Goal: Transaction & Acquisition: Purchase product/service

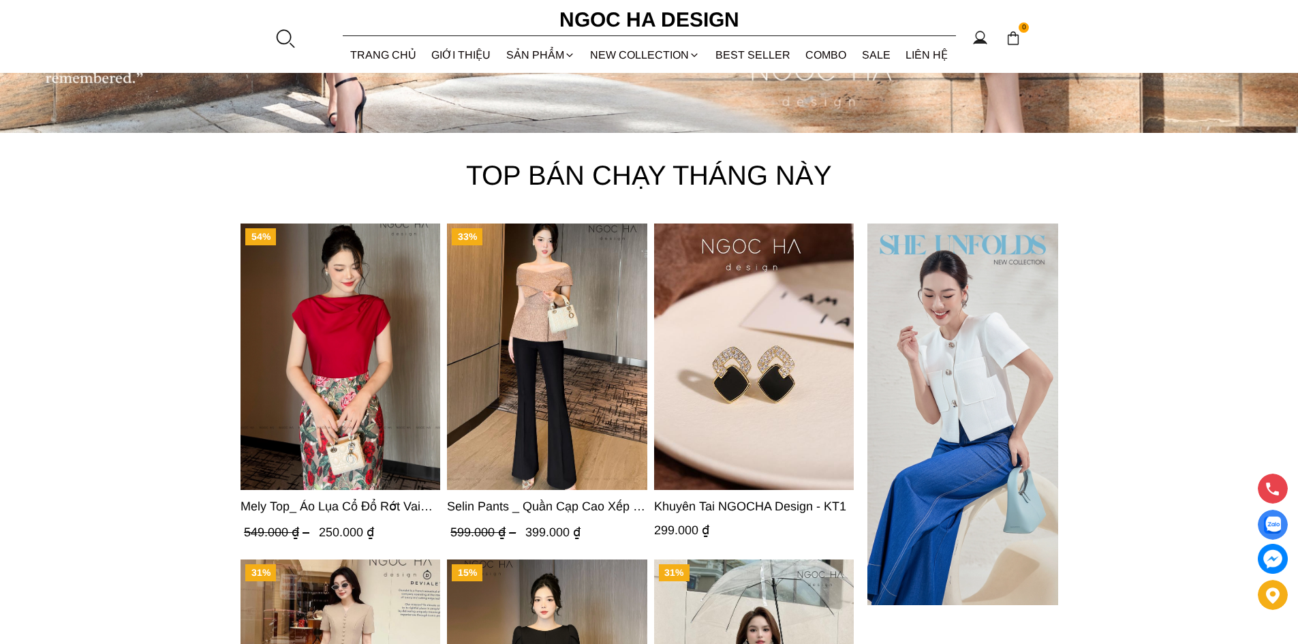
scroll to position [4446, 0]
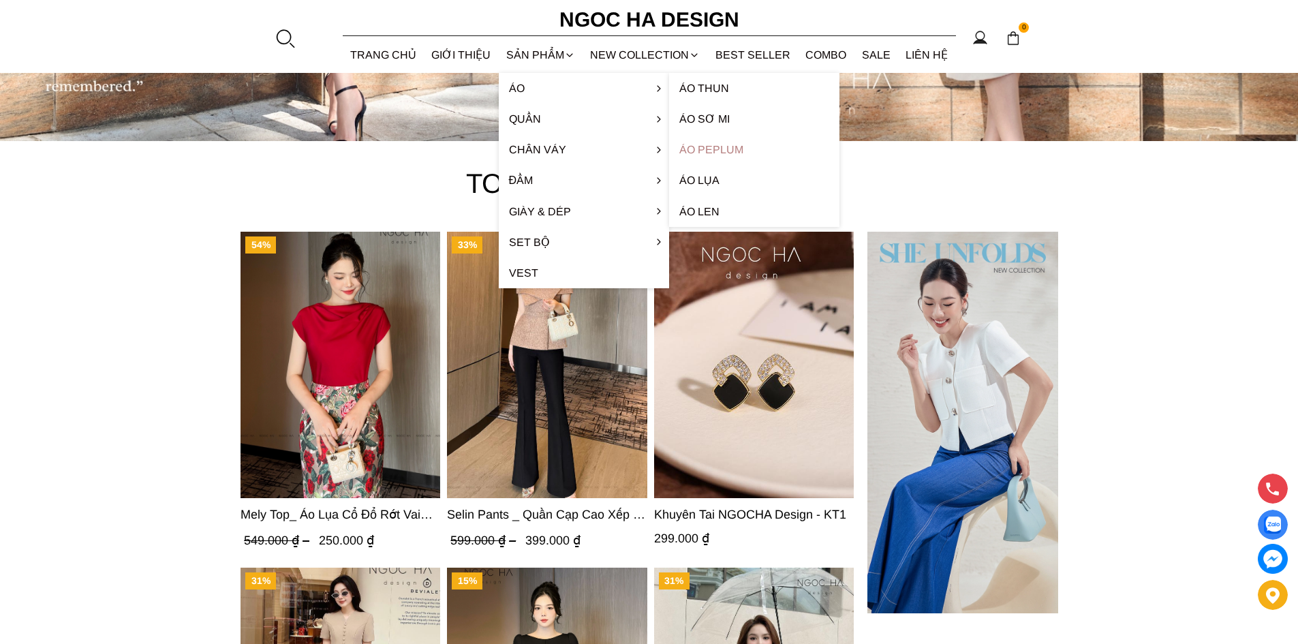
click at [729, 150] on link "Áo Peplum" at bounding box center [754, 149] width 170 height 31
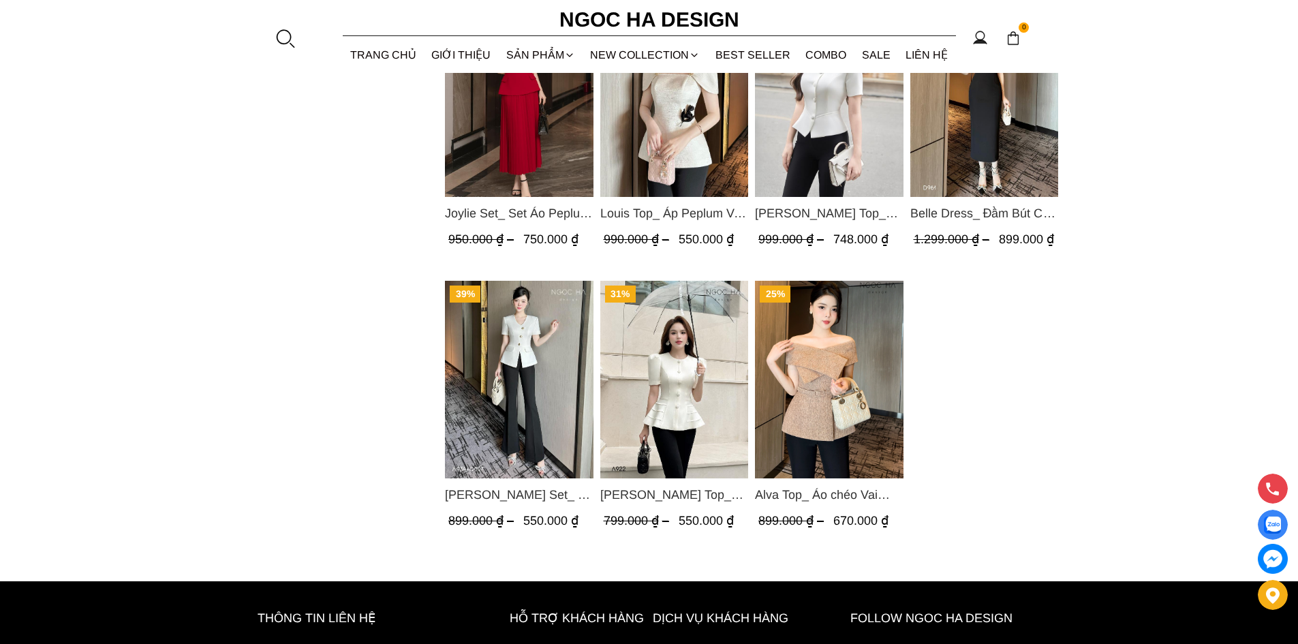
scroll to position [1567, 0]
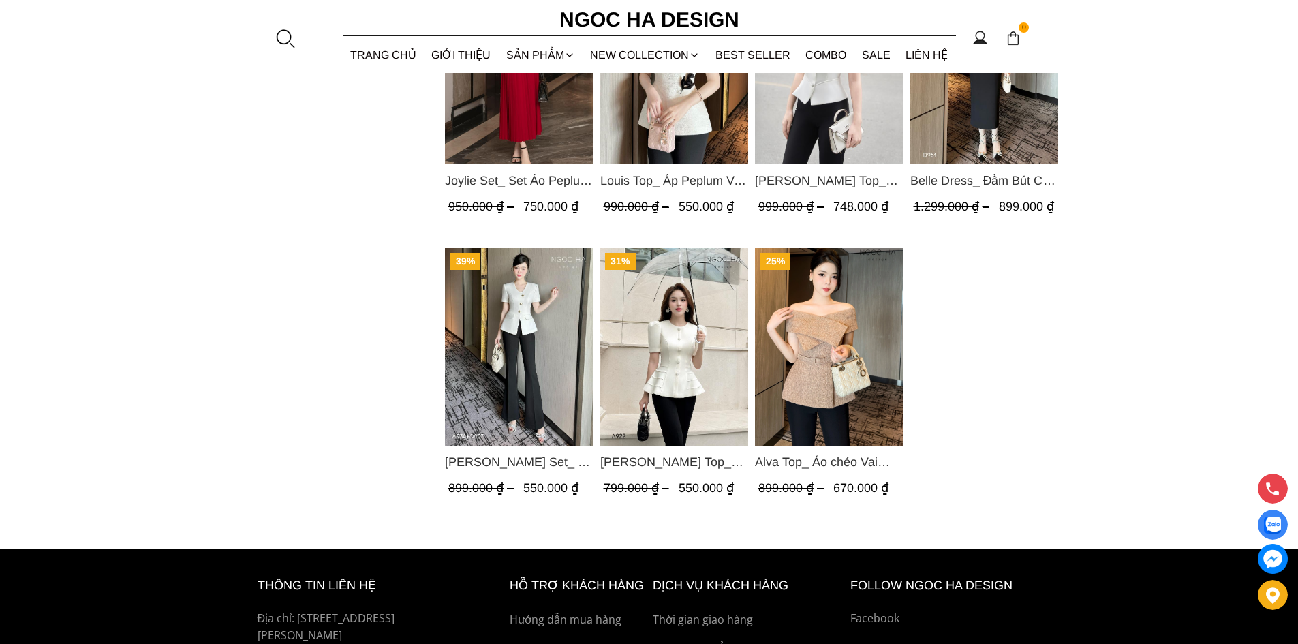
click at [833, 336] on img "Product image - Alva Top_ Áo chéo Vai Kèm Đai Màu Be A822" at bounding box center [829, 347] width 149 height 198
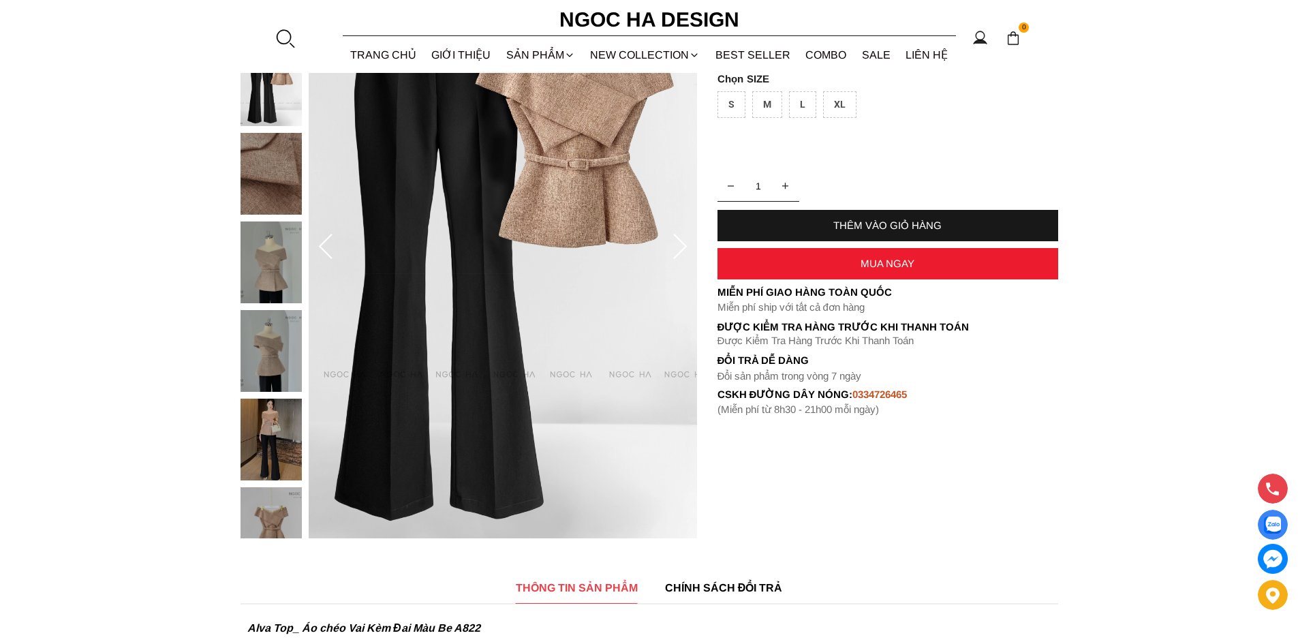
scroll to position [273, 0]
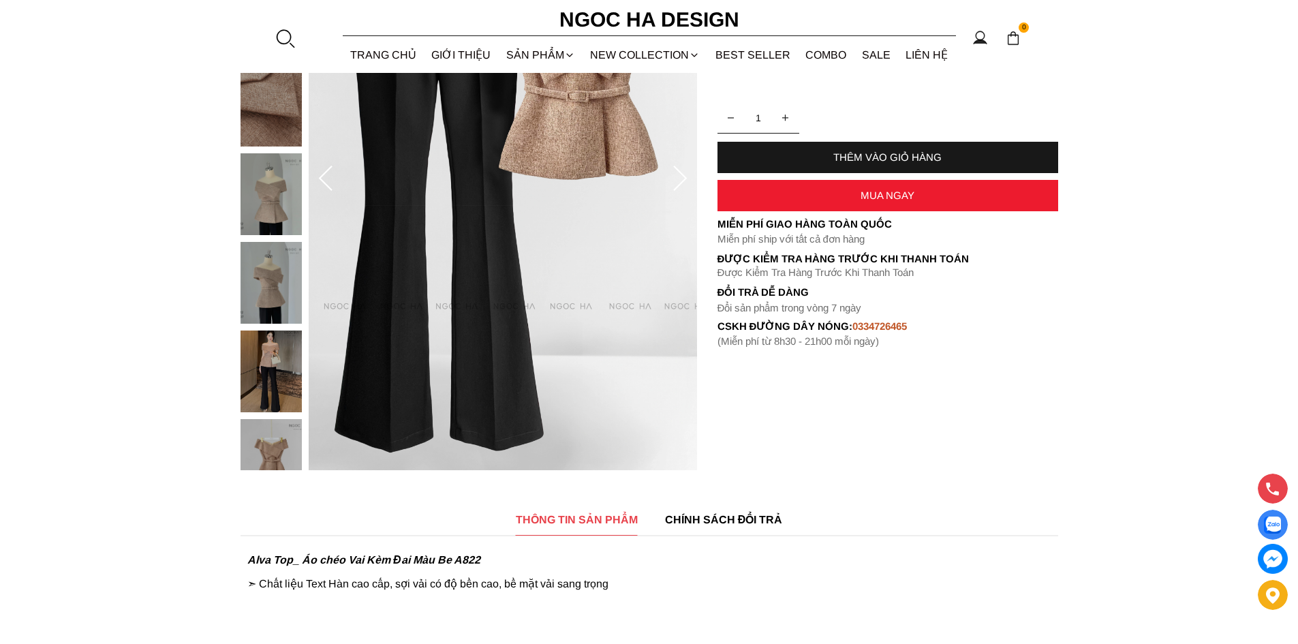
click at [280, 451] on img at bounding box center [271, 460] width 61 height 82
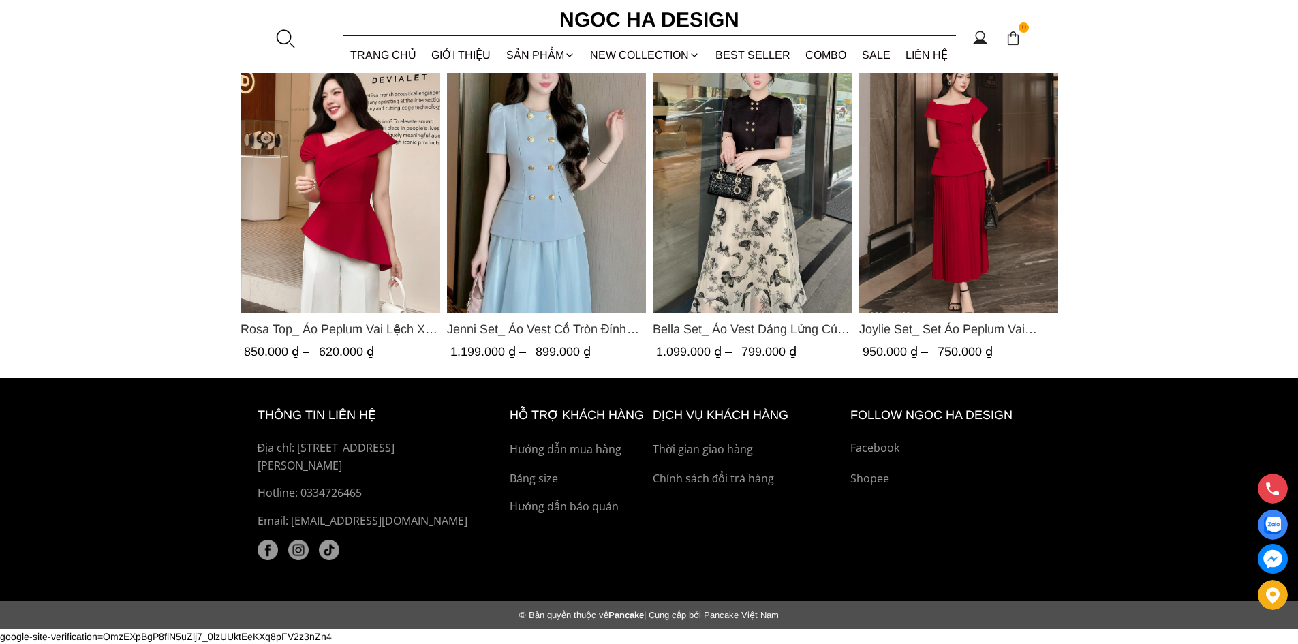
scroll to position [659, 0]
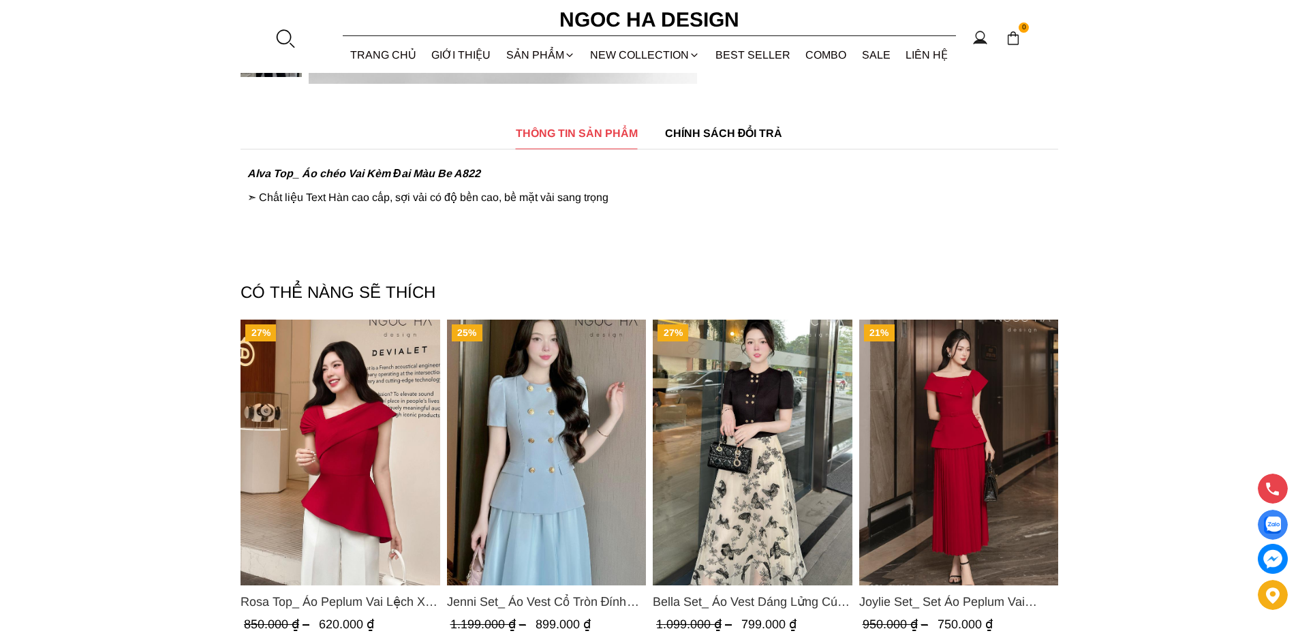
click at [756, 134] on span "CHÍNH SÁCH ĐỔI TRẢ" at bounding box center [724, 133] width 118 height 17
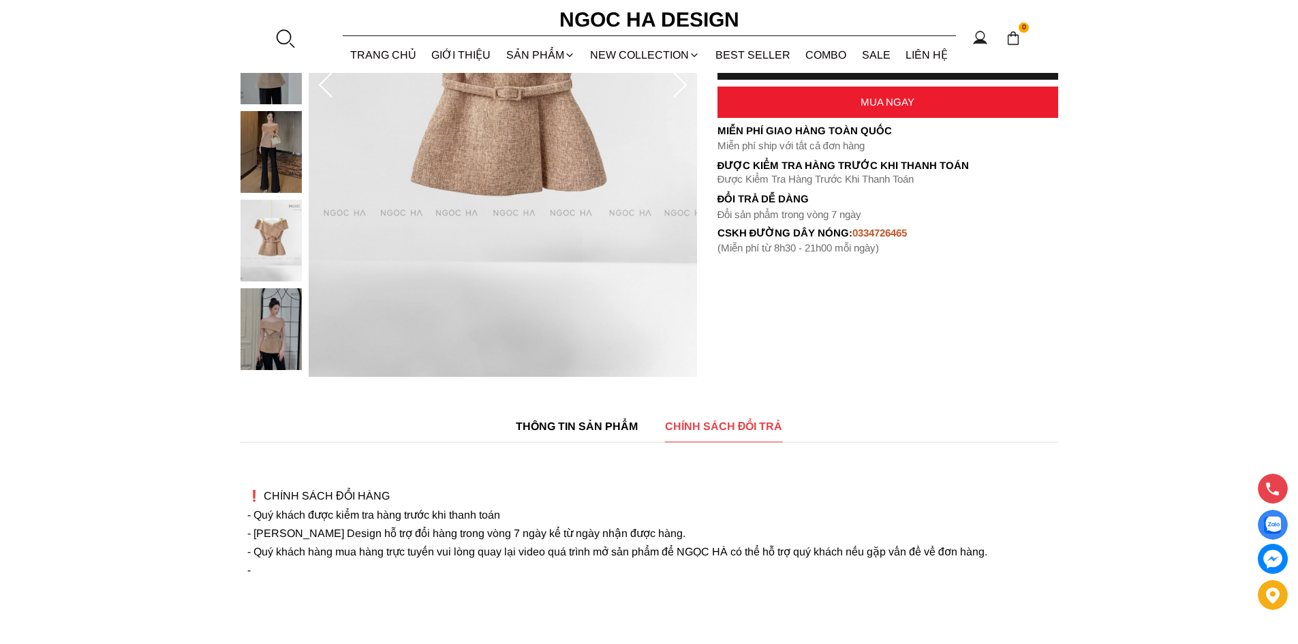
scroll to position [318, 0]
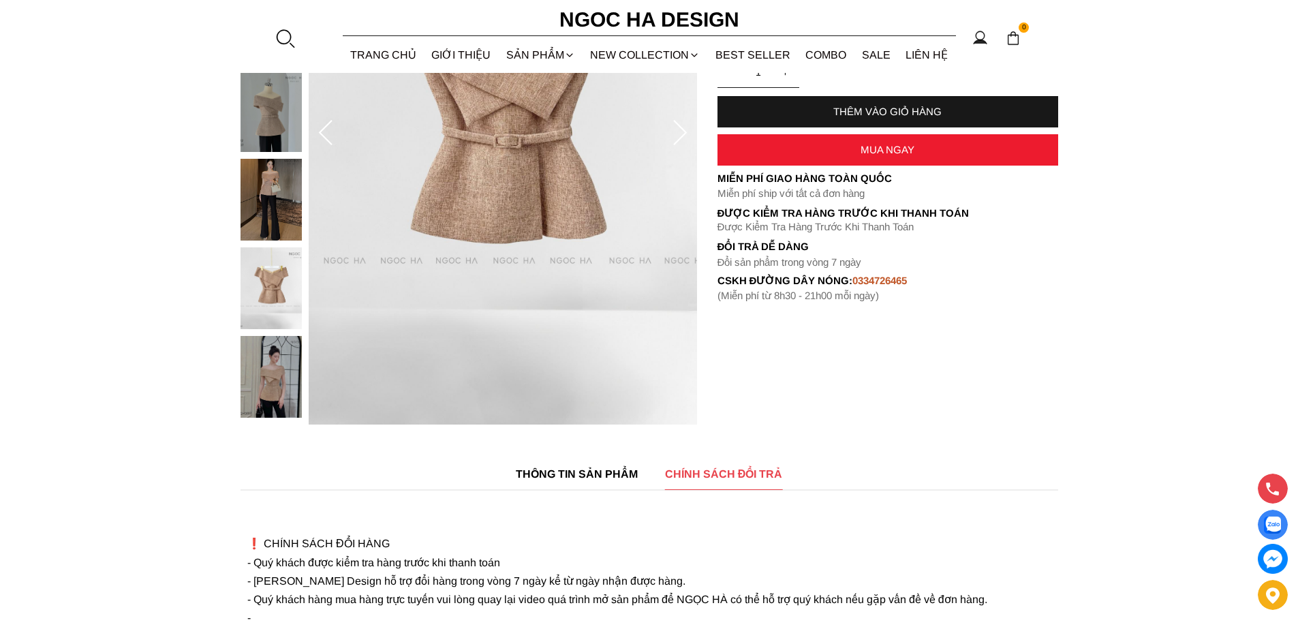
click at [285, 378] on img at bounding box center [271, 377] width 61 height 82
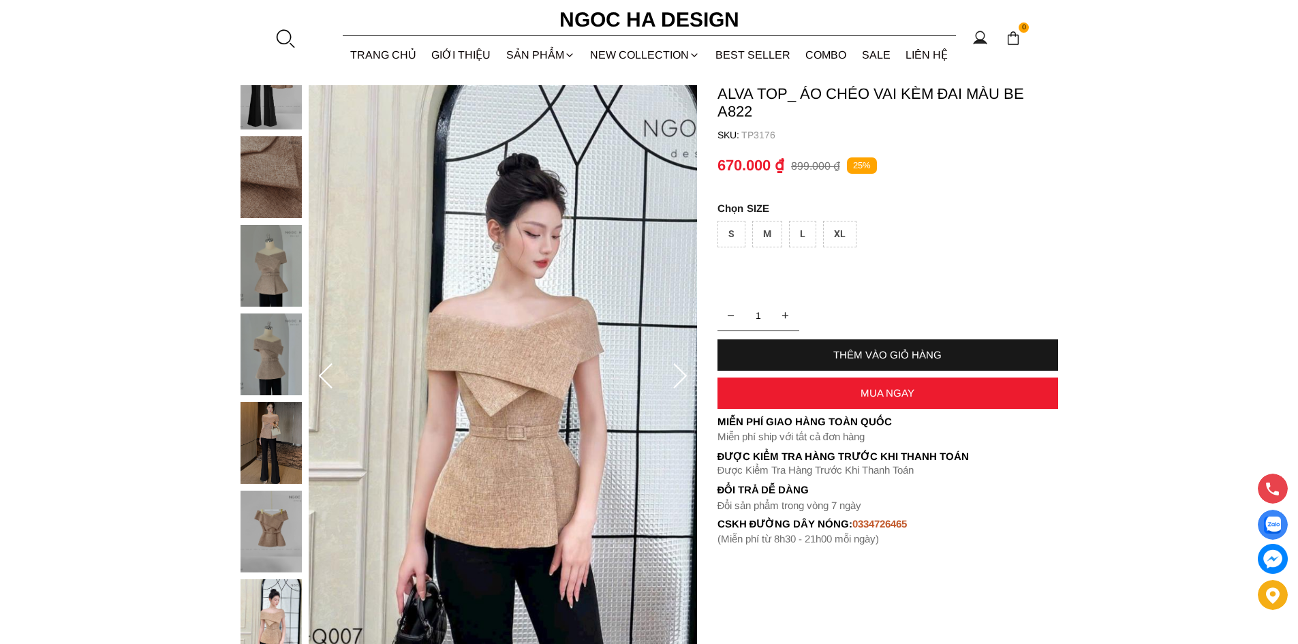
scroll to position [0, 0]
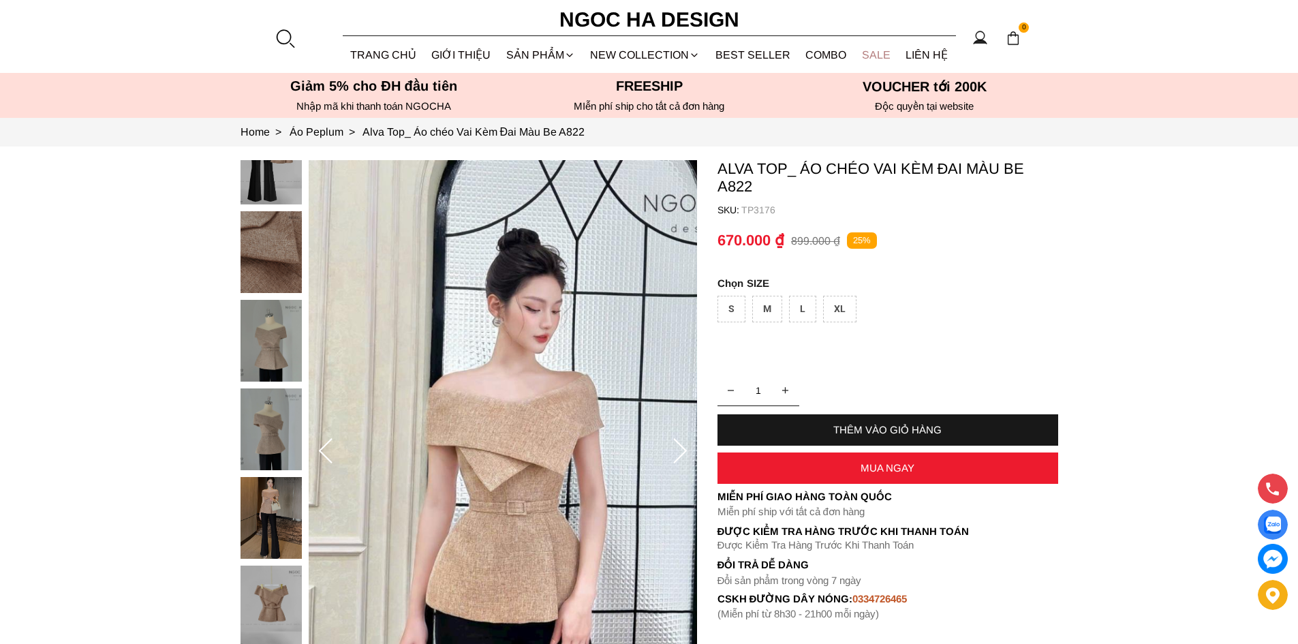
click at [872, 52] on link "SALE" at bounding box center [877, 55] width 44 height 36
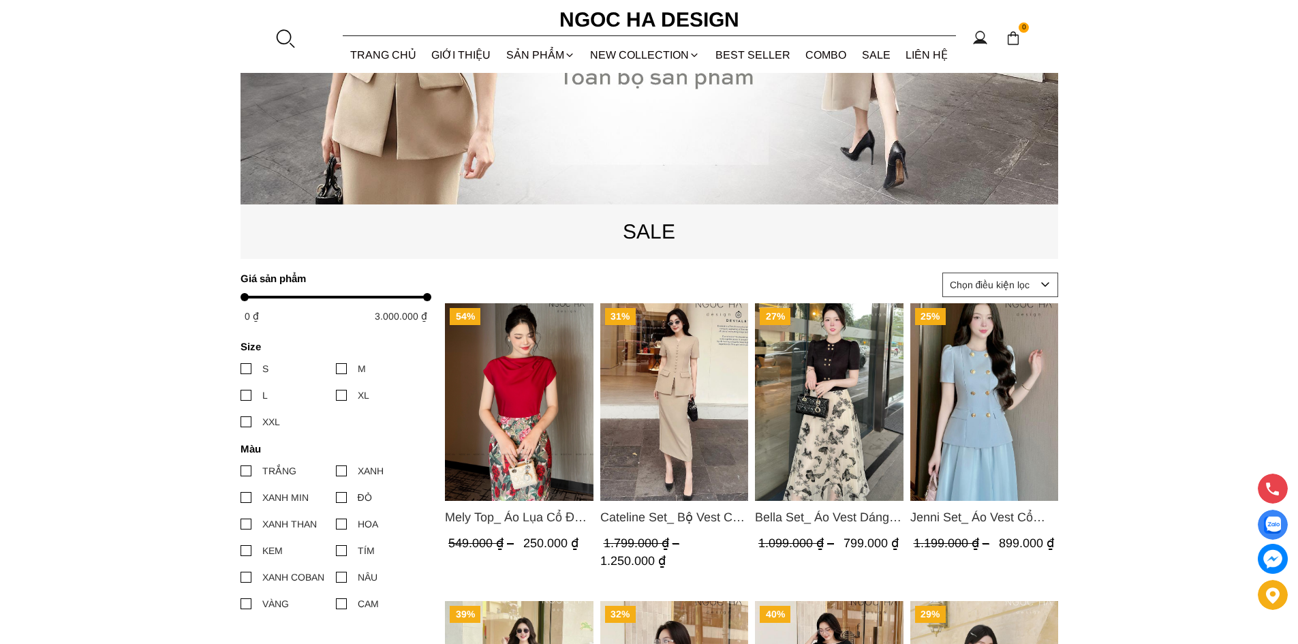
scroll to position [409, 0]
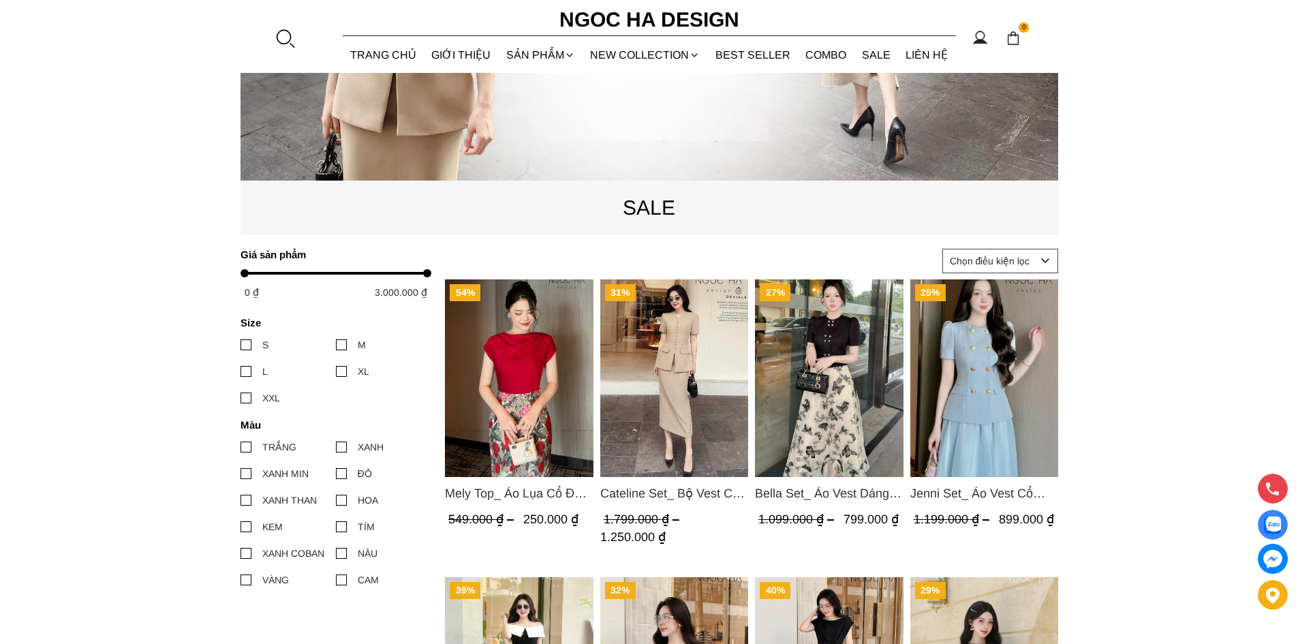
click at [514, 354] on img "Product image - Mely Top_ Áo Lụa Cổ Đổ Rớt Vai A003" at bounding box center [519, 378] width 149 height 198
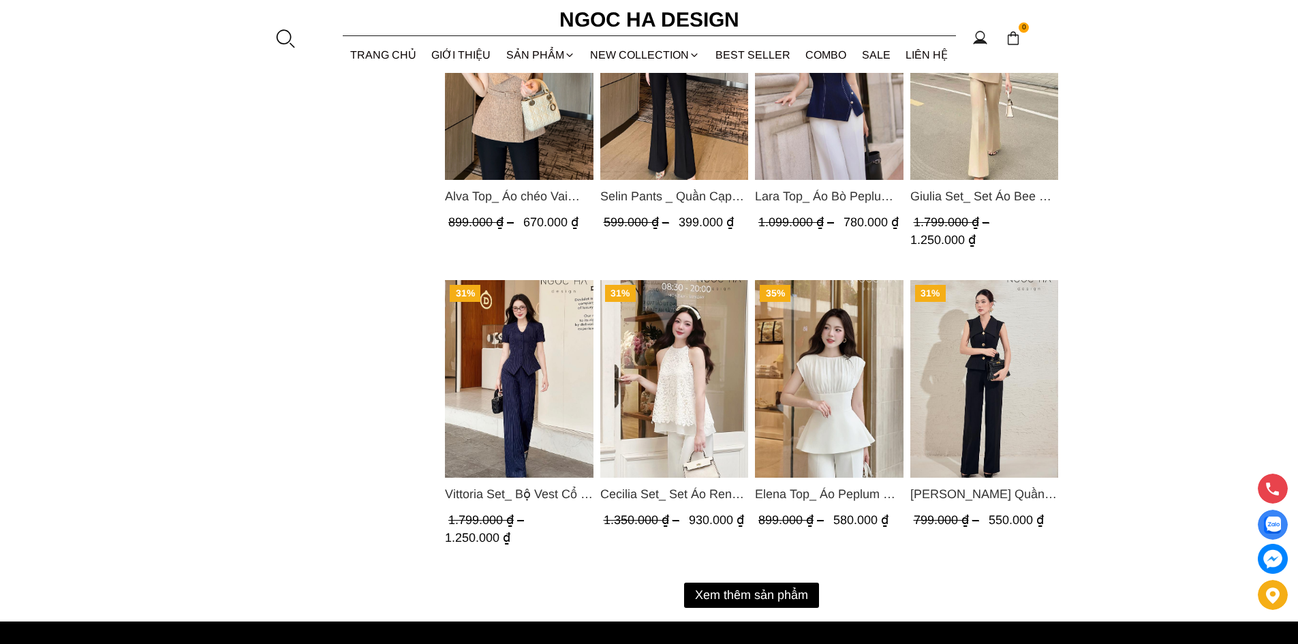
scroll to position [1635, 0]
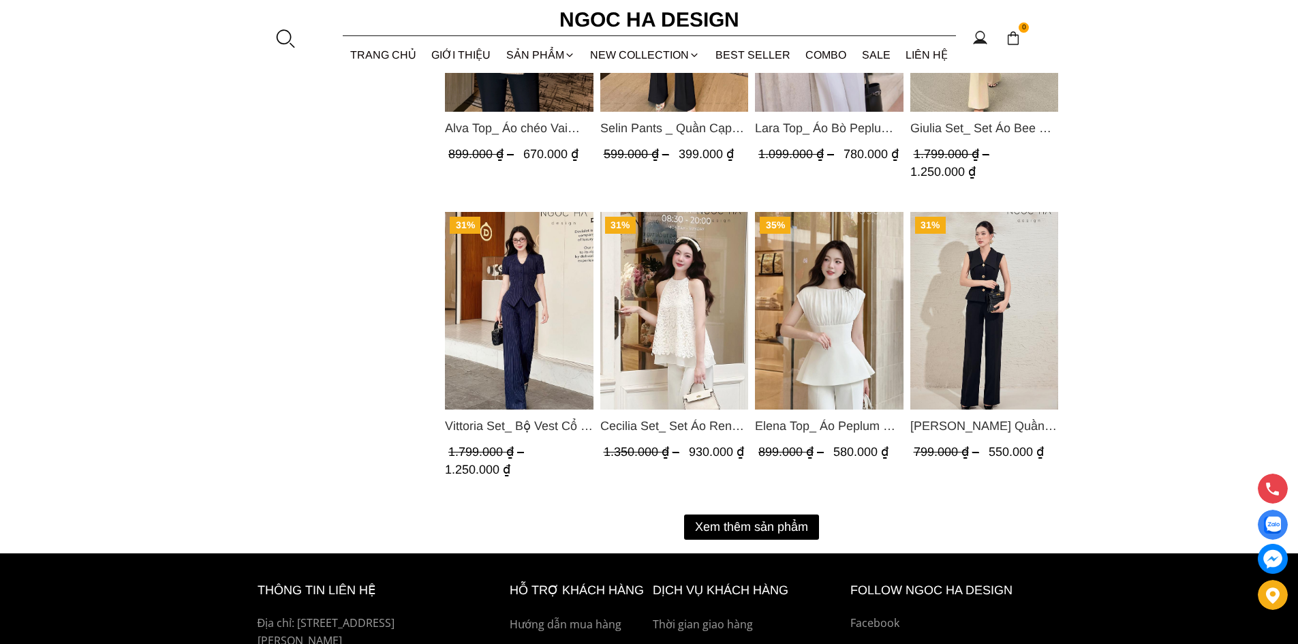
click at [805, 525] on button "Xem thêm sản phẩm" at bounding box center [751, 526] width 135 height 25
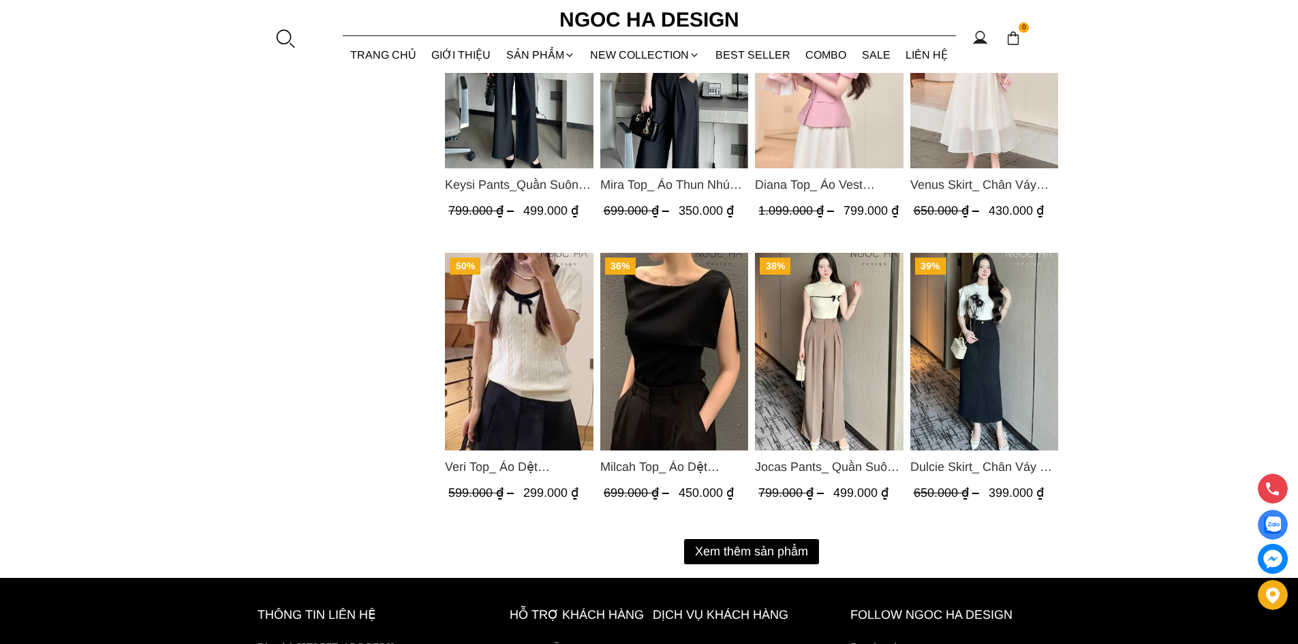
scroll to position [3067, 0]
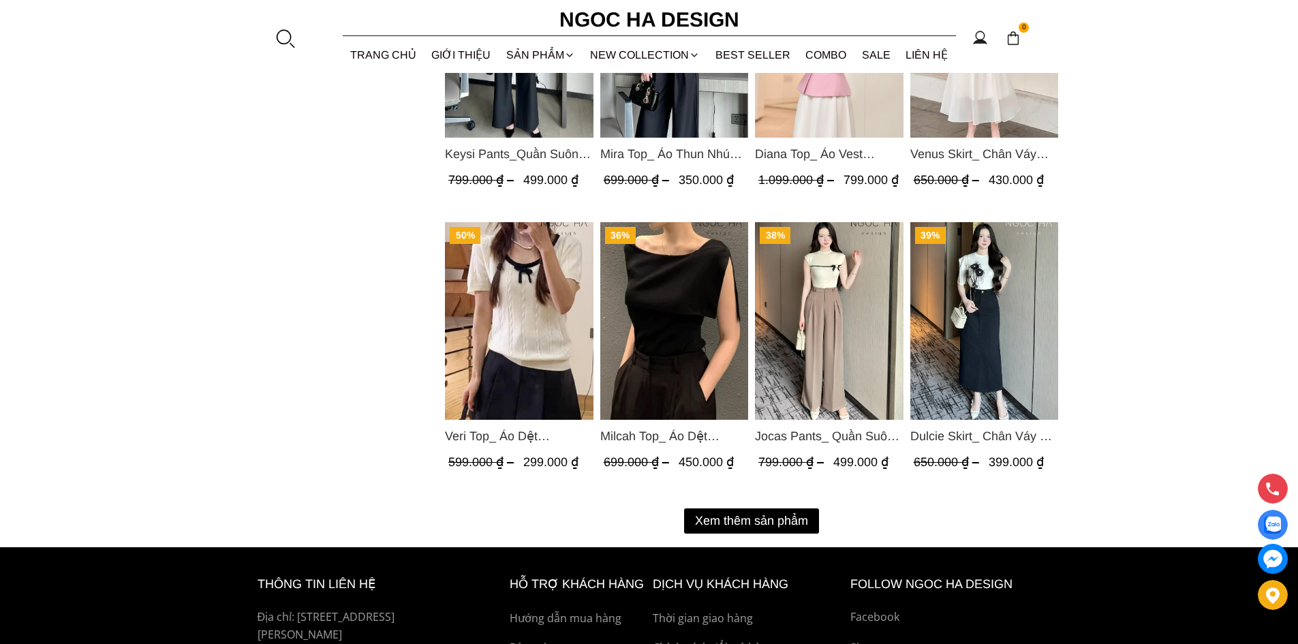
click at [803, 520] on button "Xem thêm sản phẩm" at bounding box center [751, 520] width 135 height 25
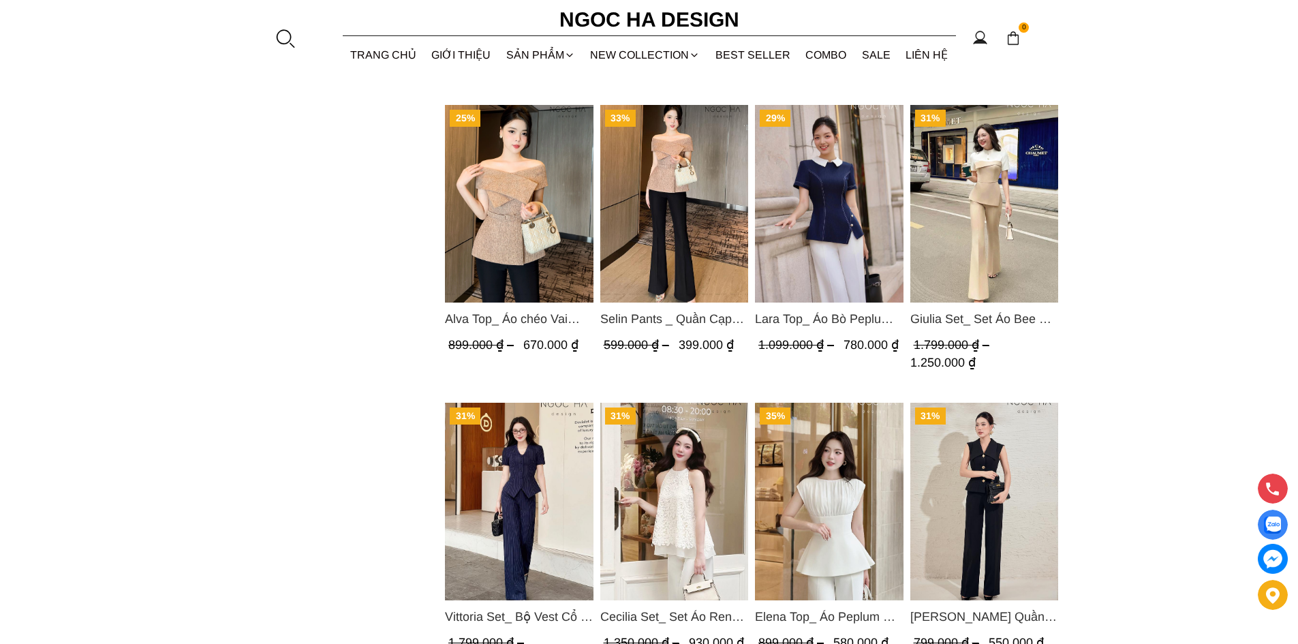
scroll to position [1377, 0]
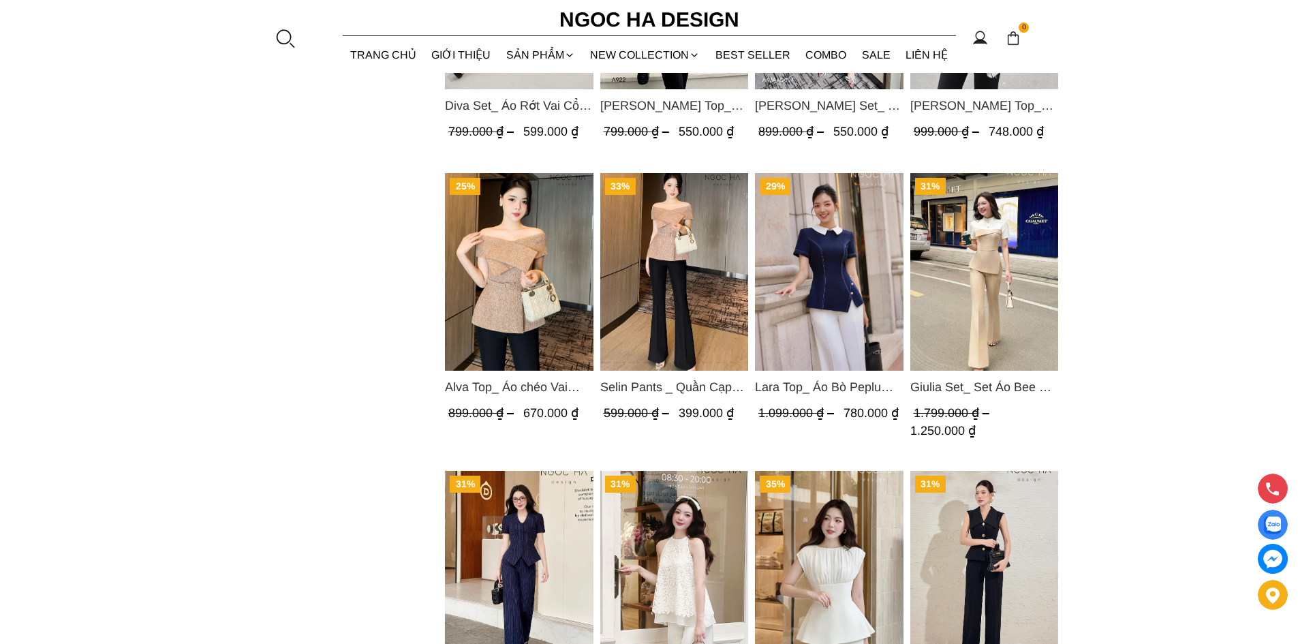
click at [487, 327] on img "Product image - Alva Top_ Áo chéo Vai Kèm Đai Màu Be A822" at bounding box center [519, 272] width 149 height 198
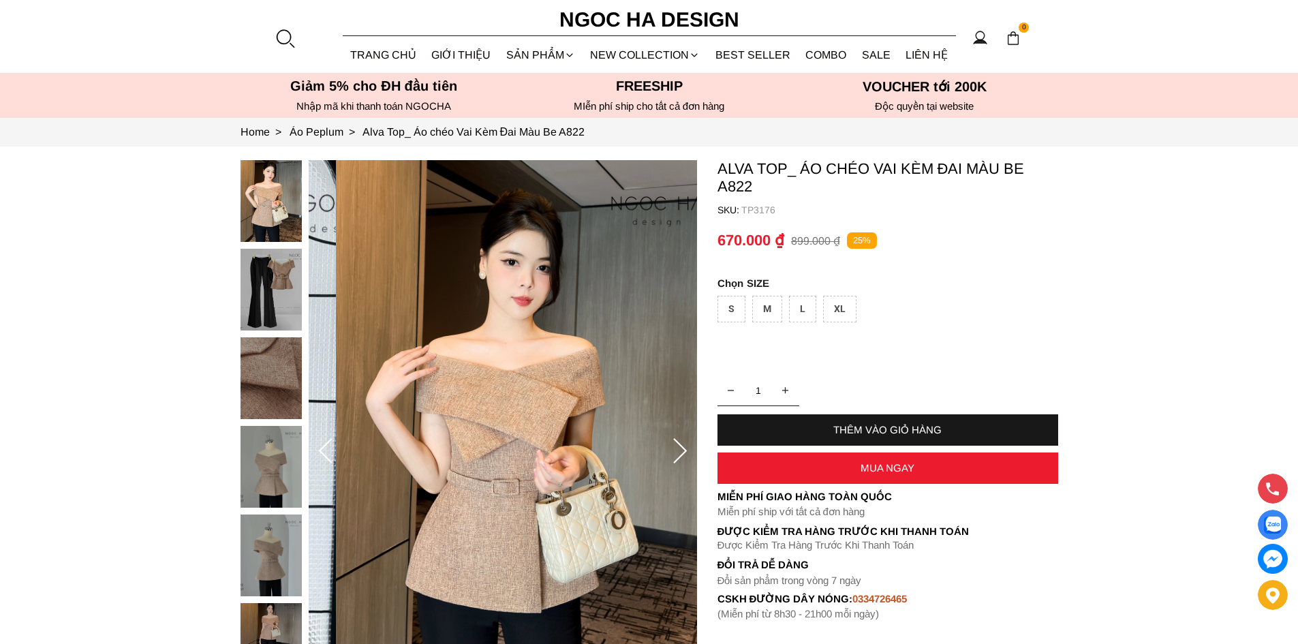
drag, startPoint x: 452, startPoint y: 472, endPoint x: 482, endPoint y: 350, distance: 124.8
click at [482, 350] on img at bounding box center [530, 451] width 388 height 583
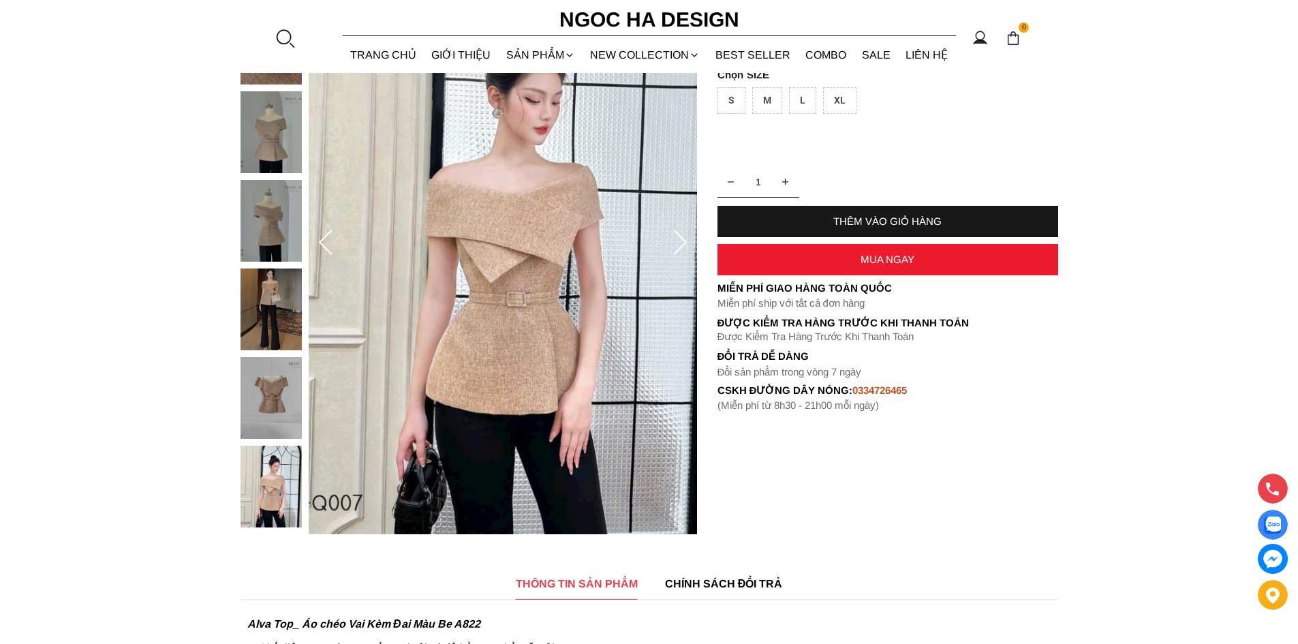
scroll to position [204, 0]
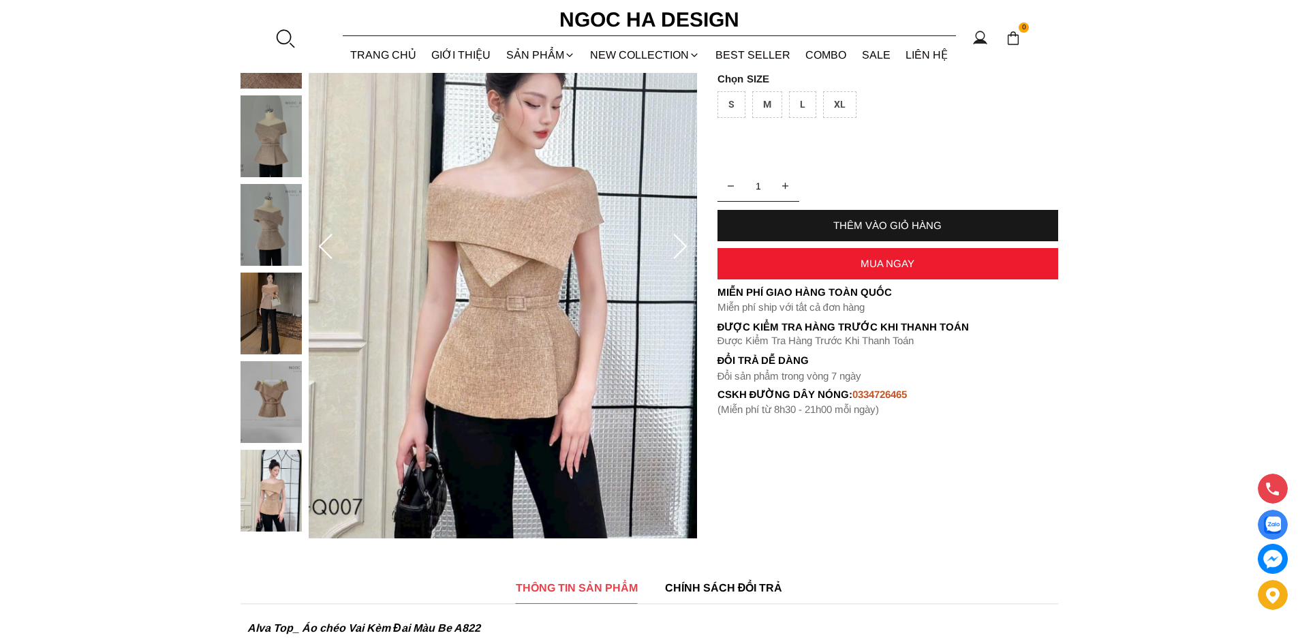
click at [675, 243] on icon at bounding box center [679, 247] width 27 height 27
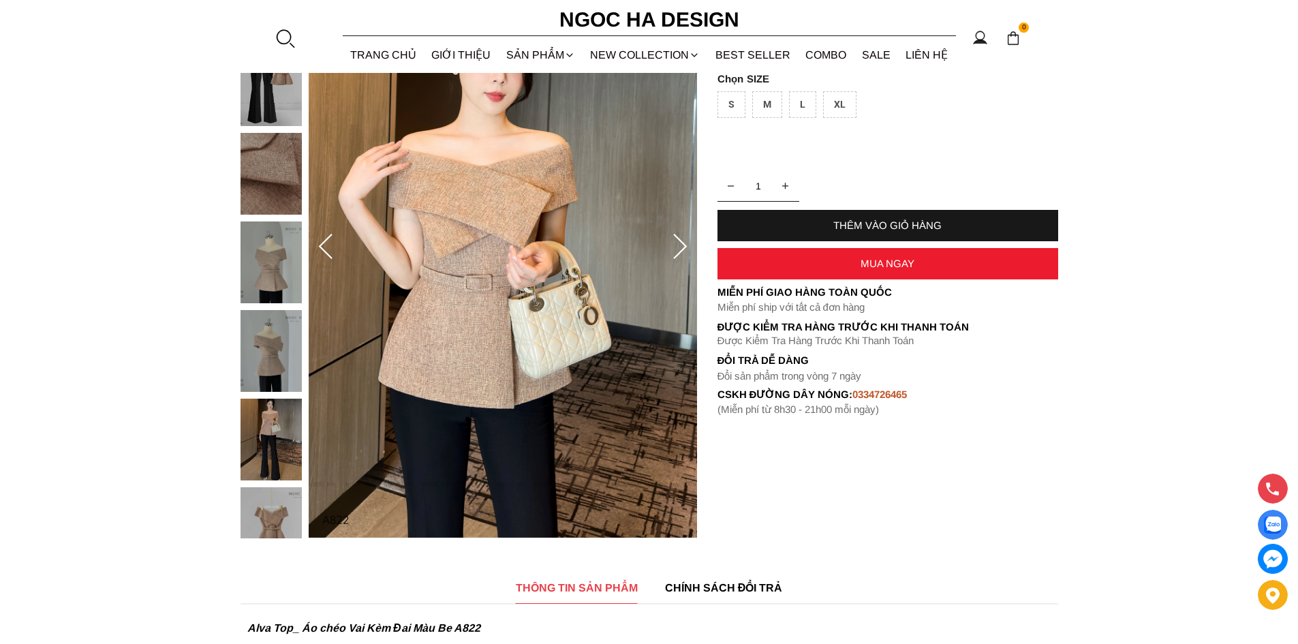
click at [675, 243] on icon at bounding box center [679, 247] width 27 height 27
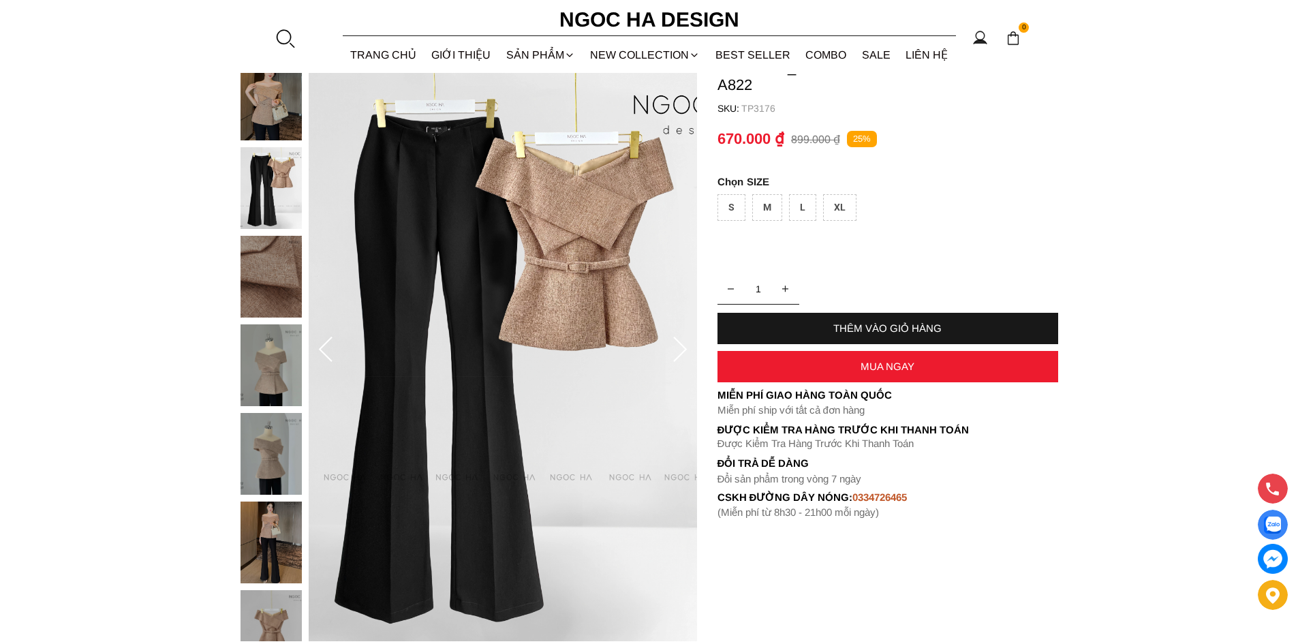
scroll to position [68, 0]
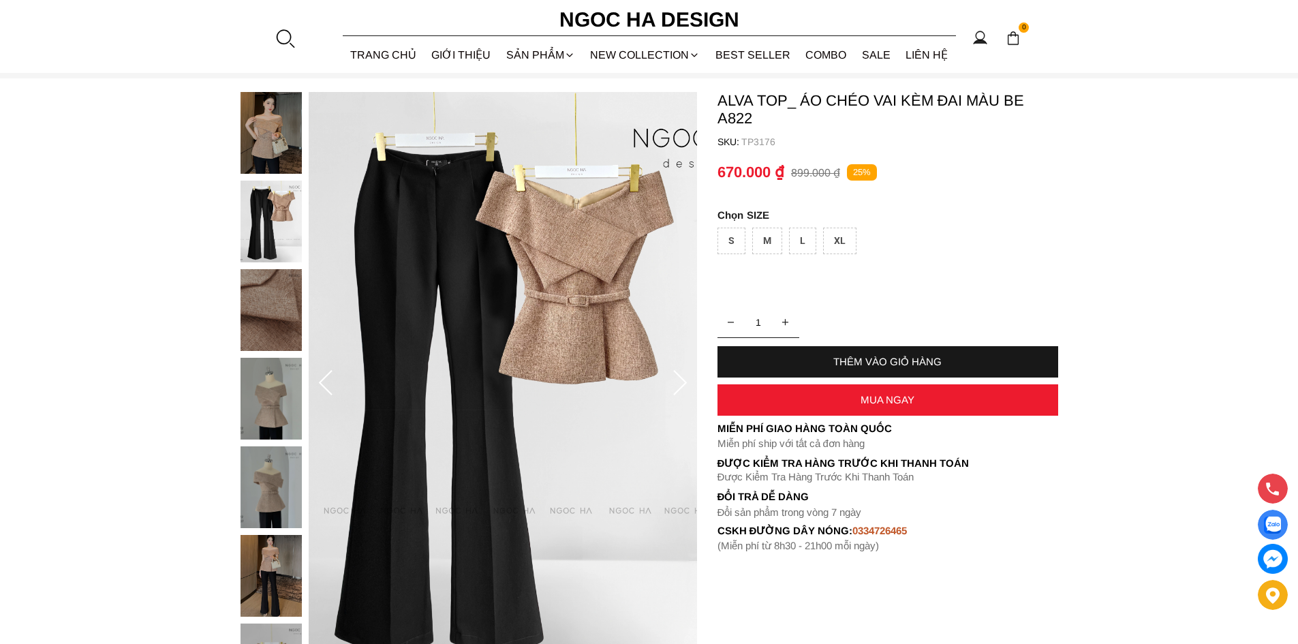
click at [681, 376] on icon at bounding box center [679, 383] width 27 height 27
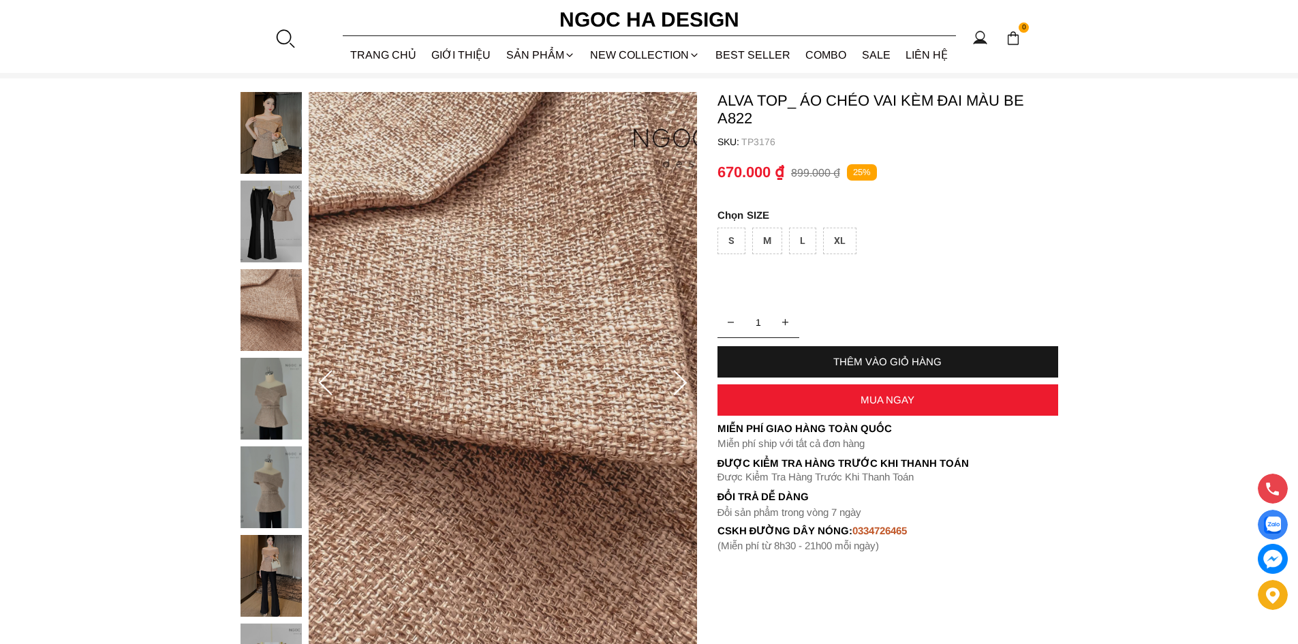
click at [681, 376] on icon at bounding box center [679, 383] width 27 height 27
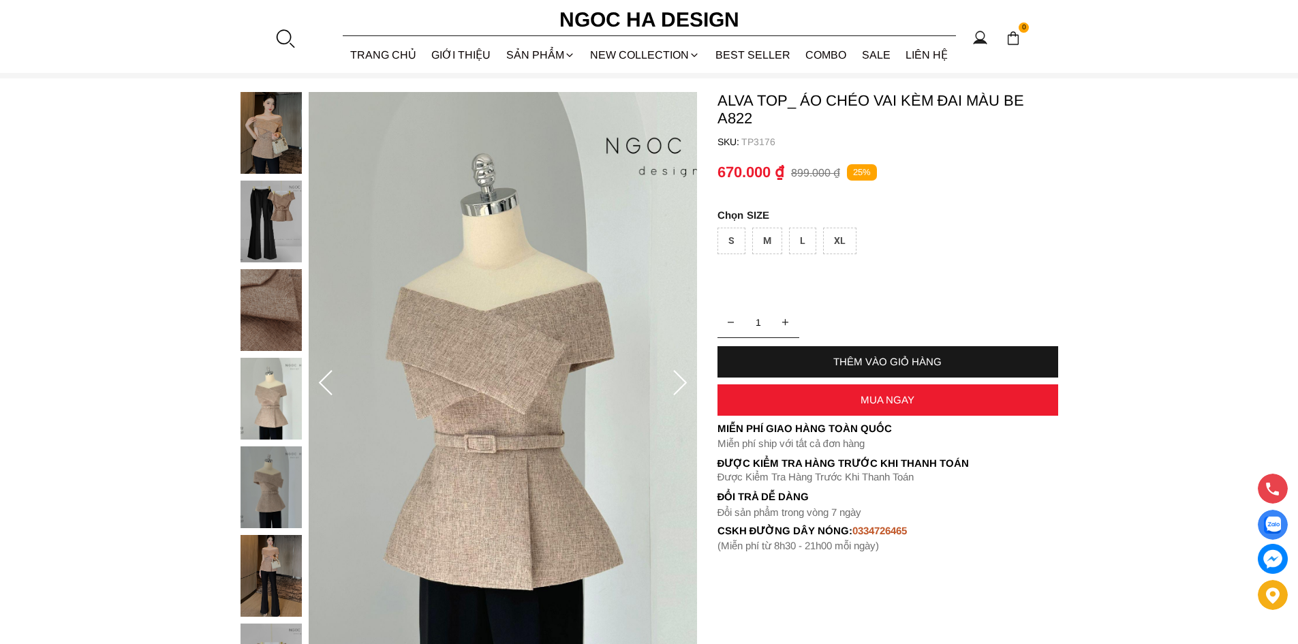
click at [681, 376] on icon at bounding box center [679, 383] width 27 height 27
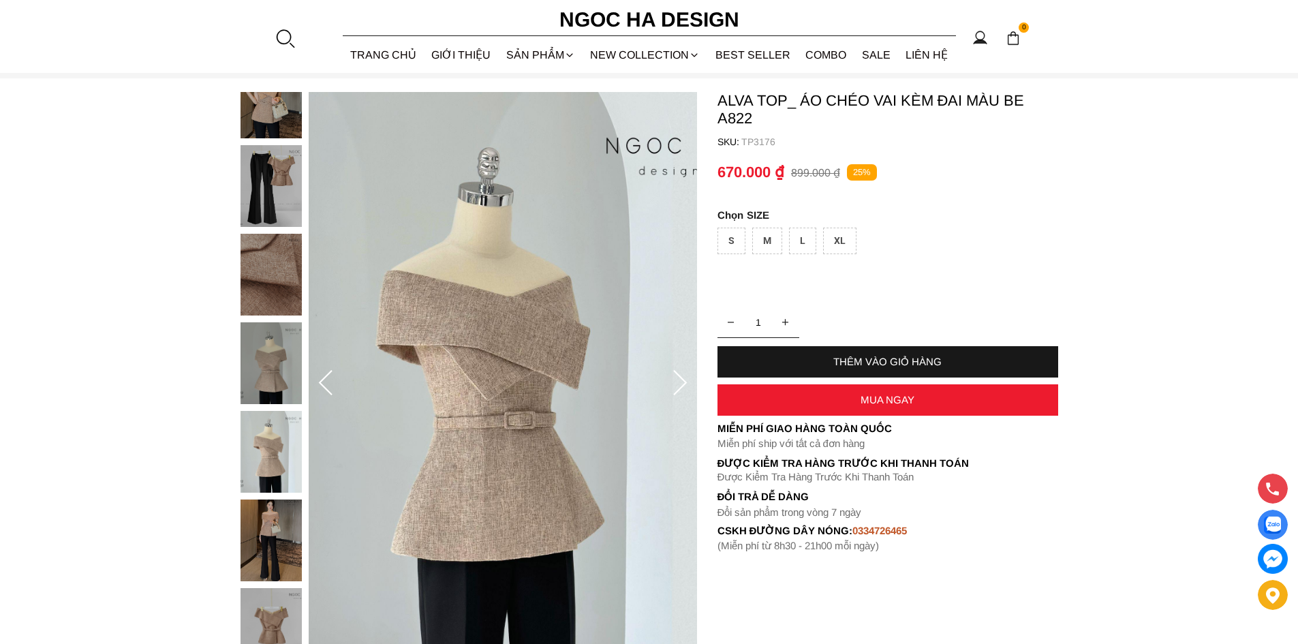
click at [681, 376] on icon at bounding box center [679, 383] width 27 height 27
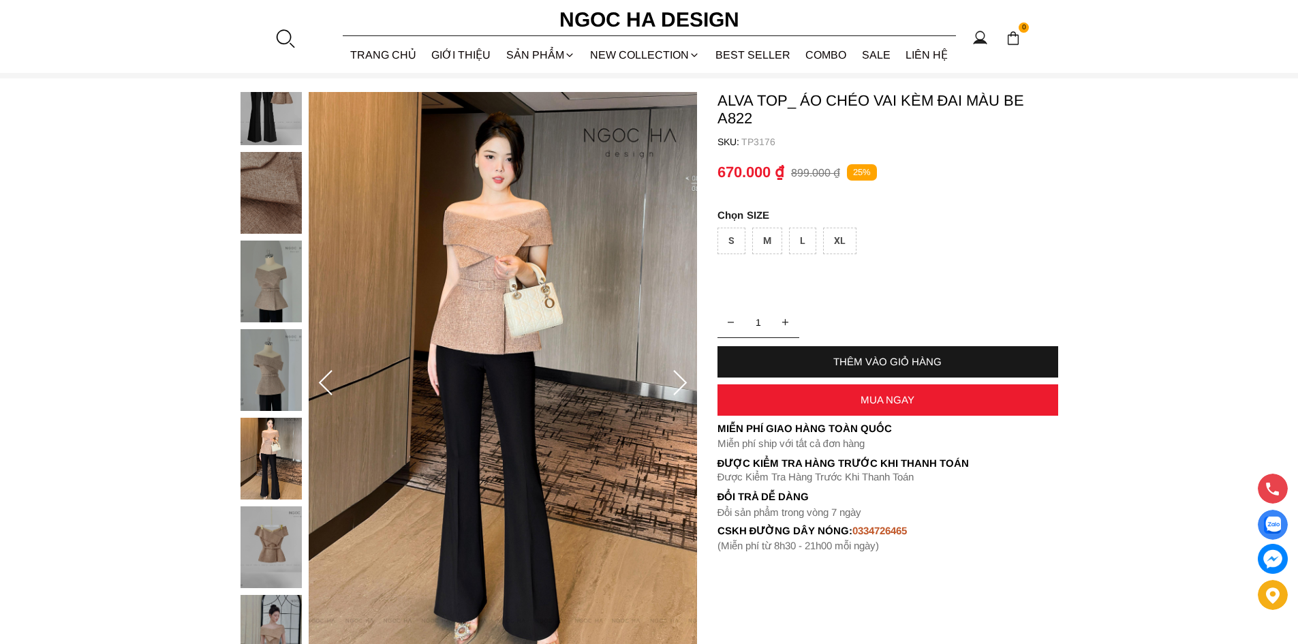
click at [681, 376] on icon at bounding box center [679, 383] width 27 height 27
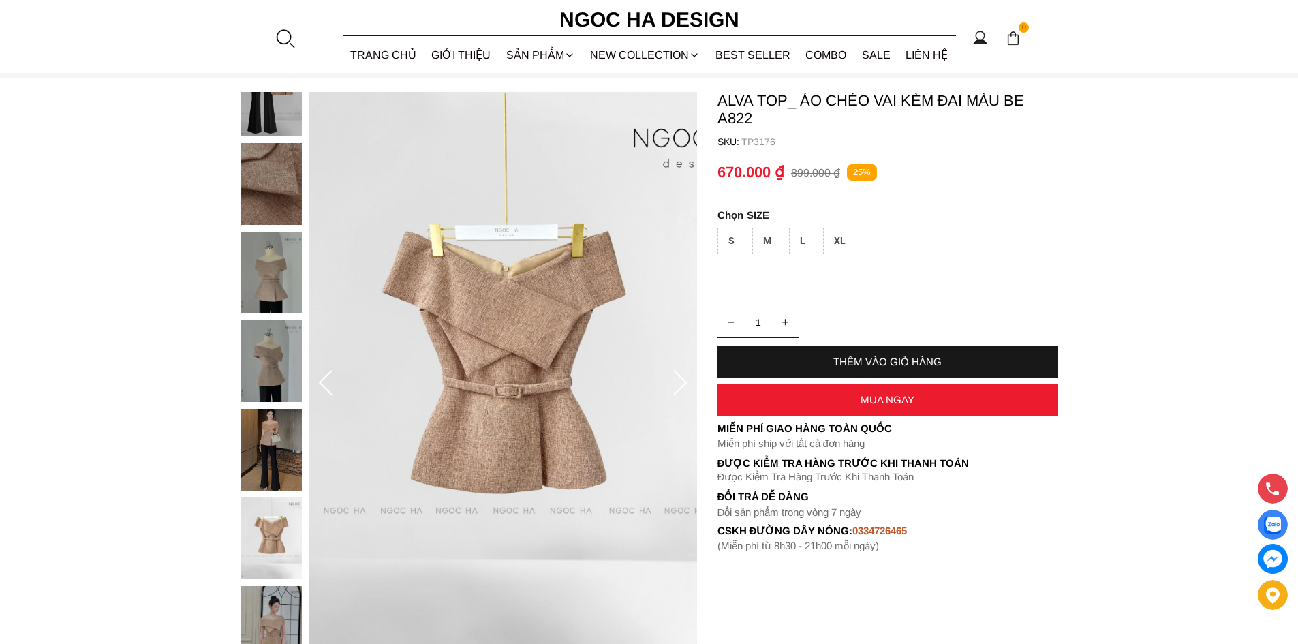
click at [681, 376] on icon at bounding box center [679, 383] width 27 height 27
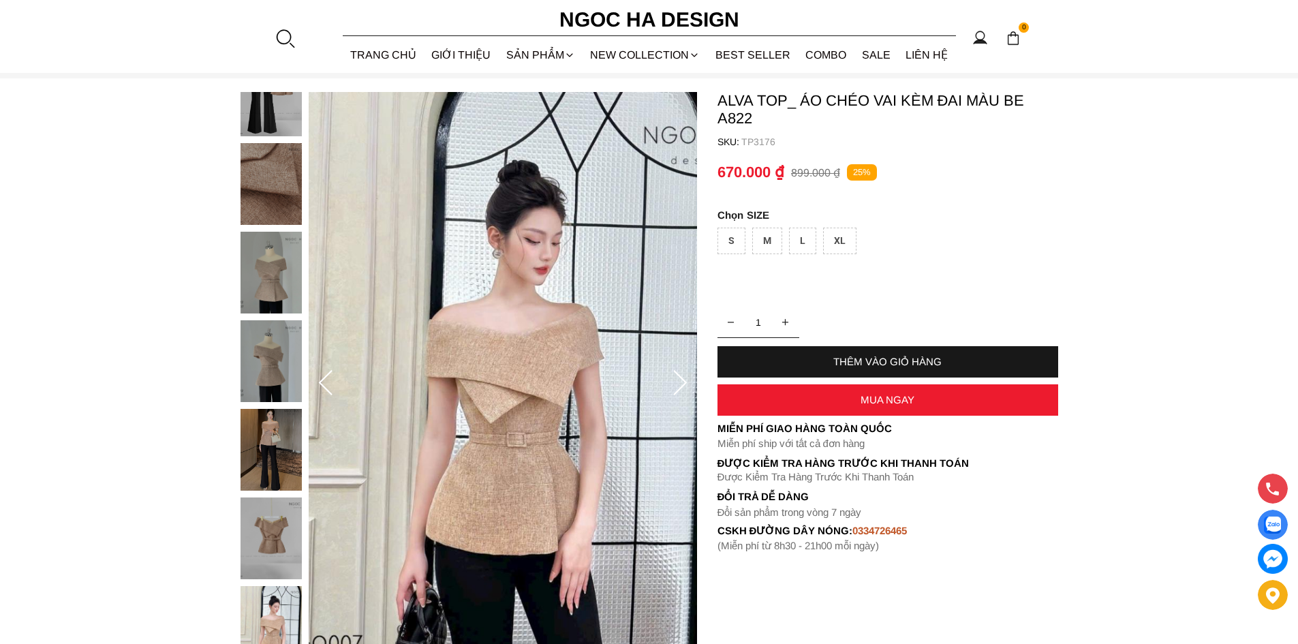
click at [681, 376] on icon at bounding box center [679, 383] width 27 height 27
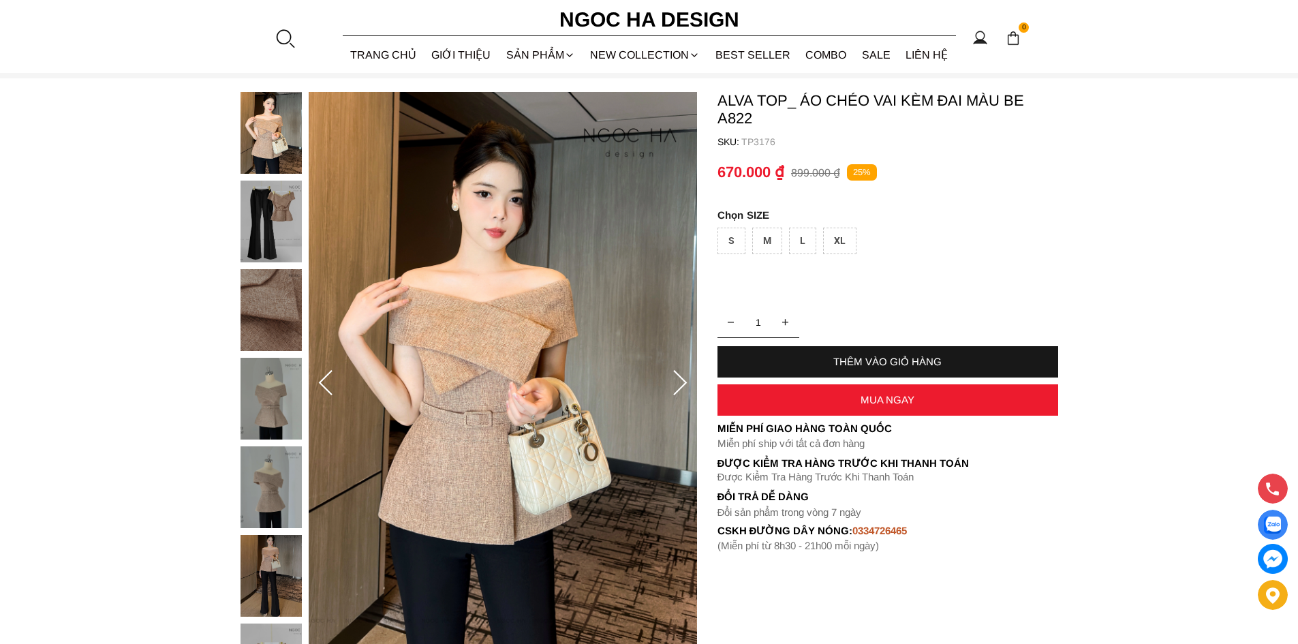
click at [681, 376] on icon at bounding box center [679, 383] width 27 height 27
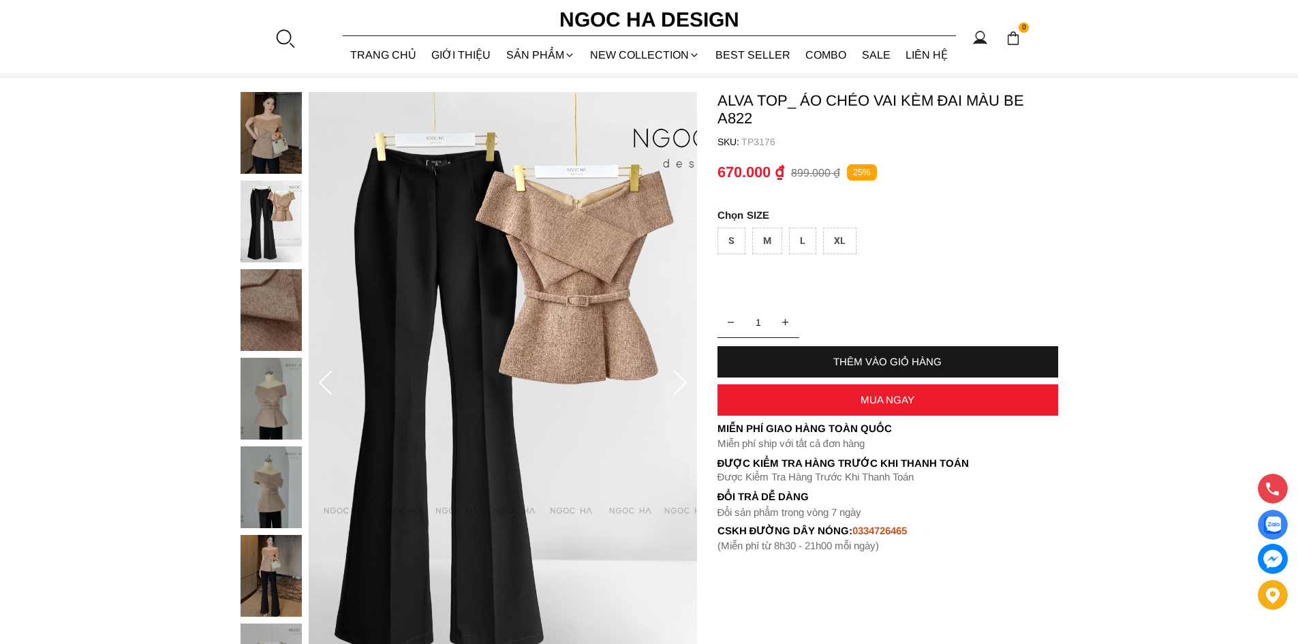
click at [681, 376] on icon at bounding box center [679, 383] width 27 height 27
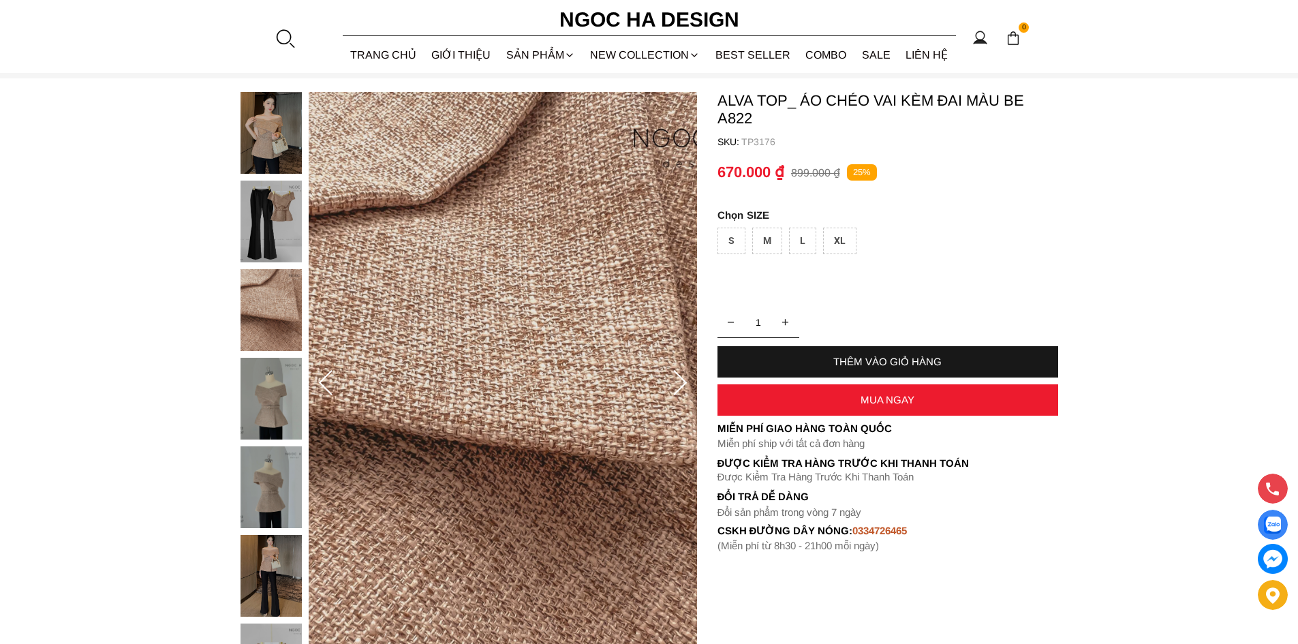
click at [681, 376] on icon at bounding box center [679, 383] width 27 height 27
